Goal: Transaction & Acquisition: Register for event/course

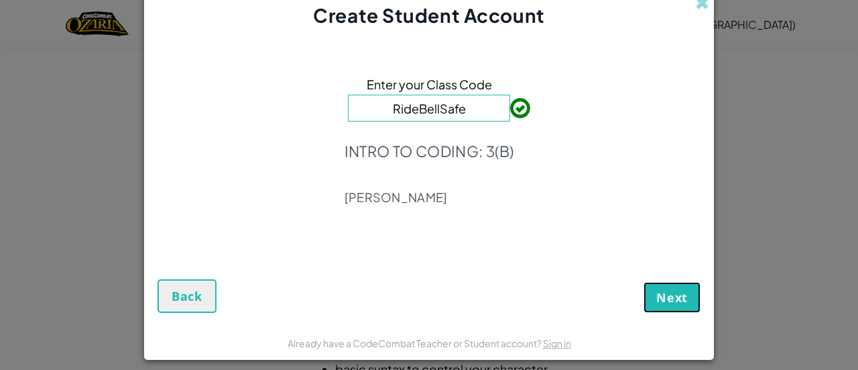
click at [680, 294] on span "Next" at bounding box center [673, 297] width 32 height 16
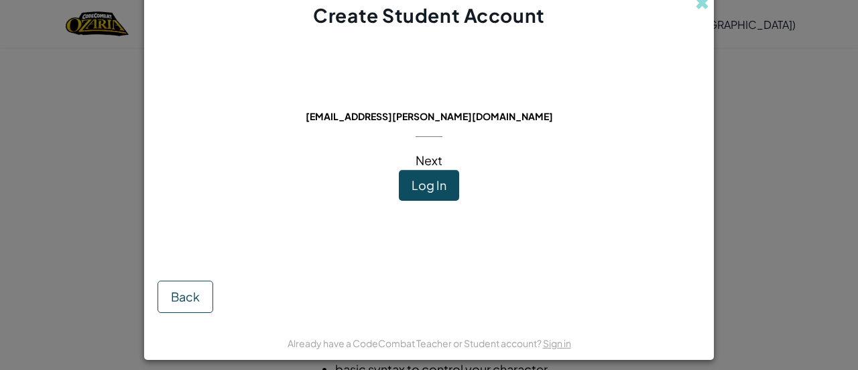
click at [433, 162] on span "Next" at bounding box center [429, 159] width 27 height 15
click at [430, 198] on button "Log In" at bounding box center [429, 185] width 60 height 31
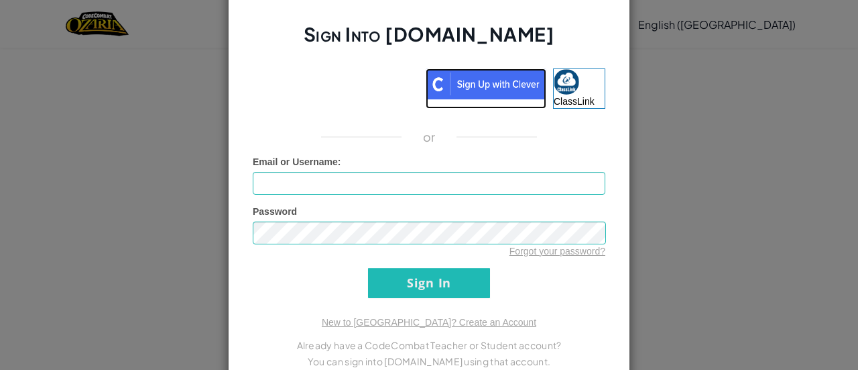
click at [480, 99] on img at bounding box center [486, 83] width 121 height 31
